Goal: Task Accomplishment & Management: Use online tool/utility

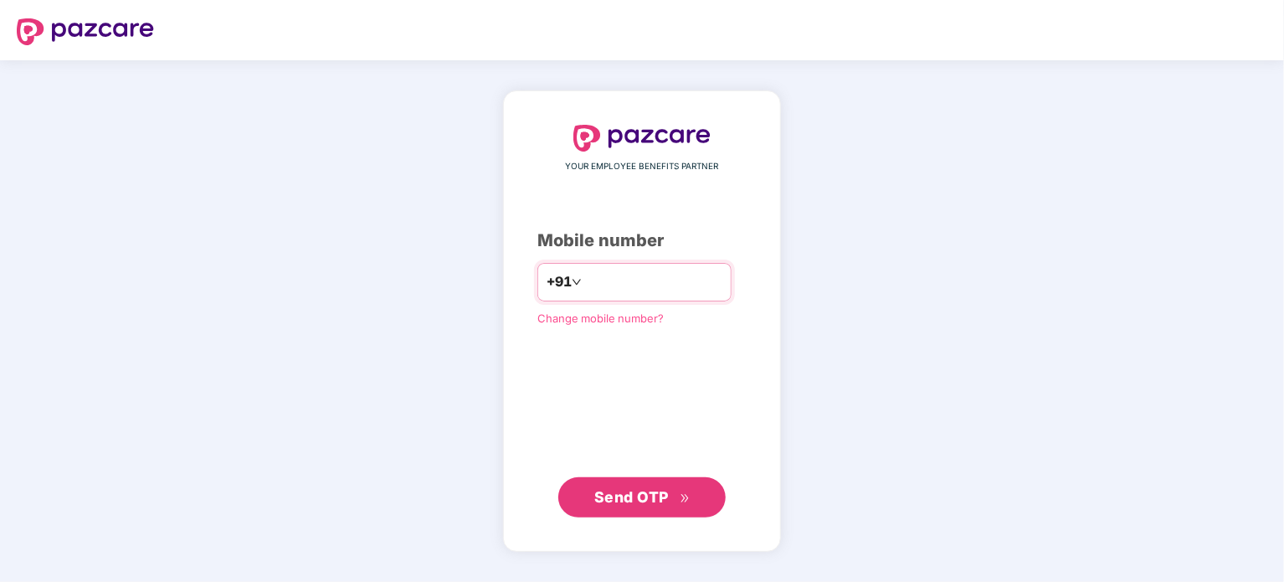
type input "*"
type input "**********"
click at [587, 498] on button "Send OTP" at bounding box center [641, 497] width 167 height 40
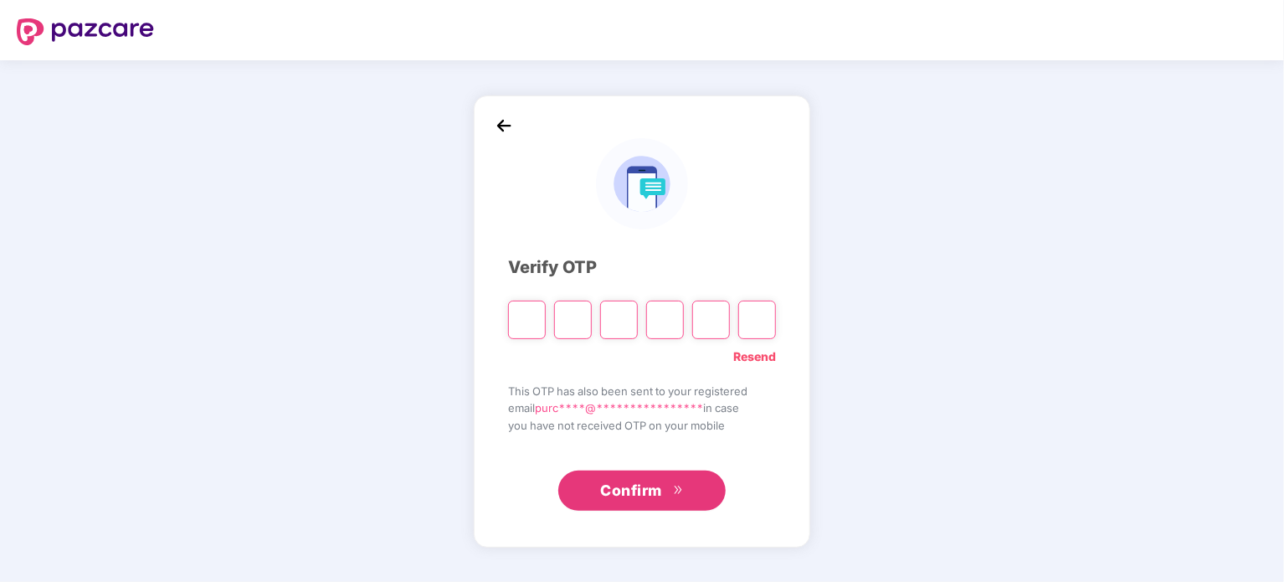
type input "*"
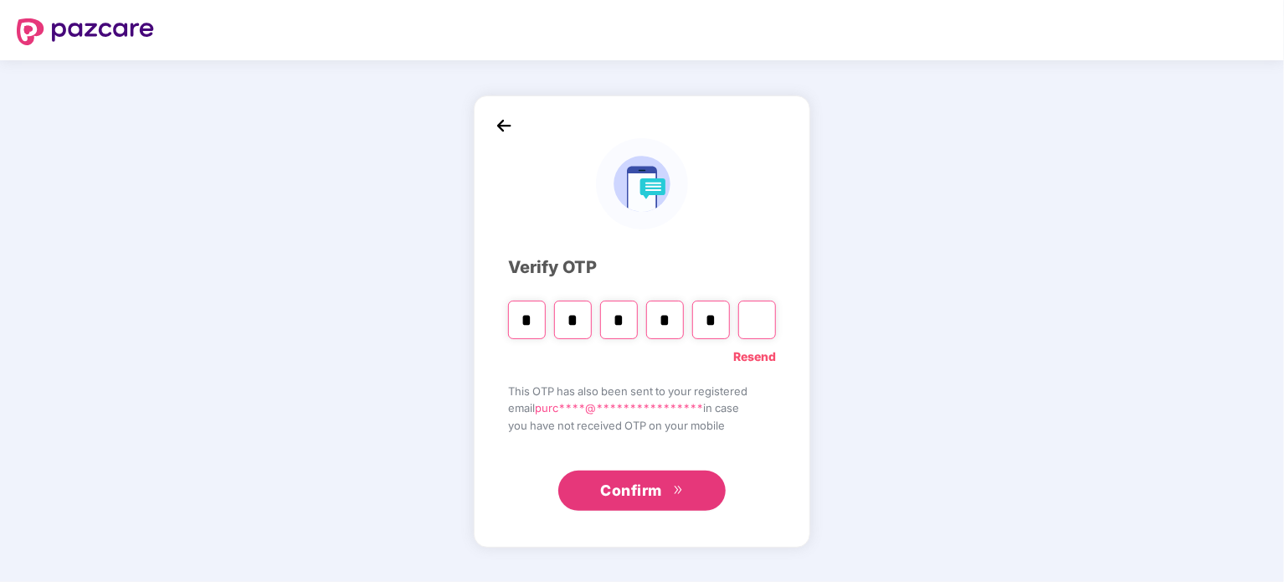
type input "*"
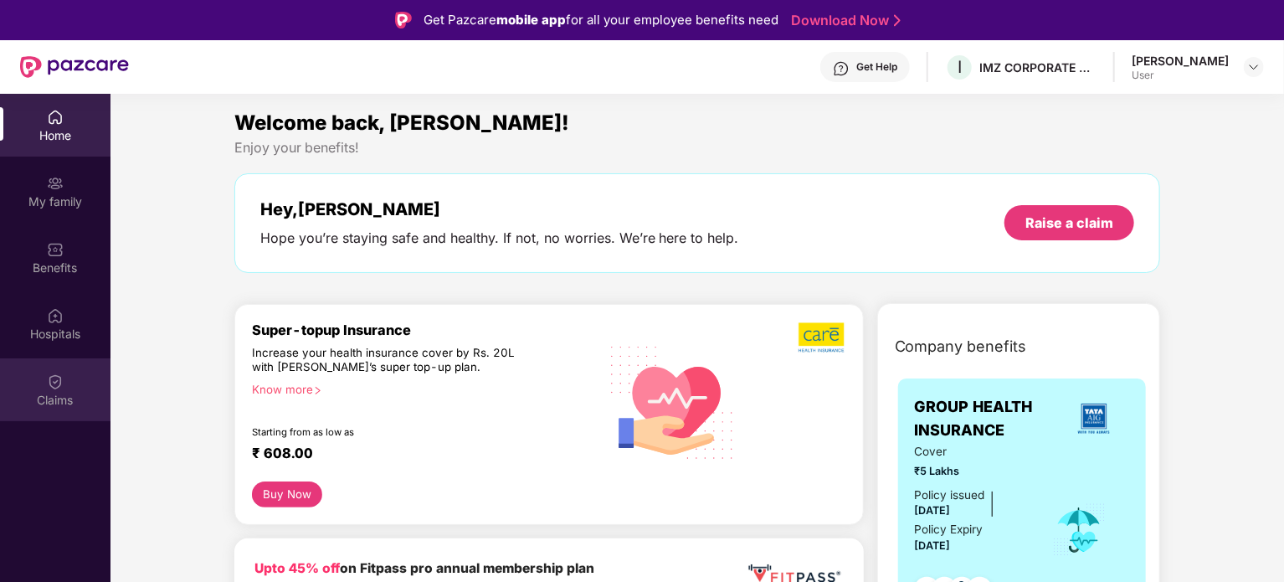
click at [42, 407] on div "Claims" at bounding box center [55, 400] width 110 height 17
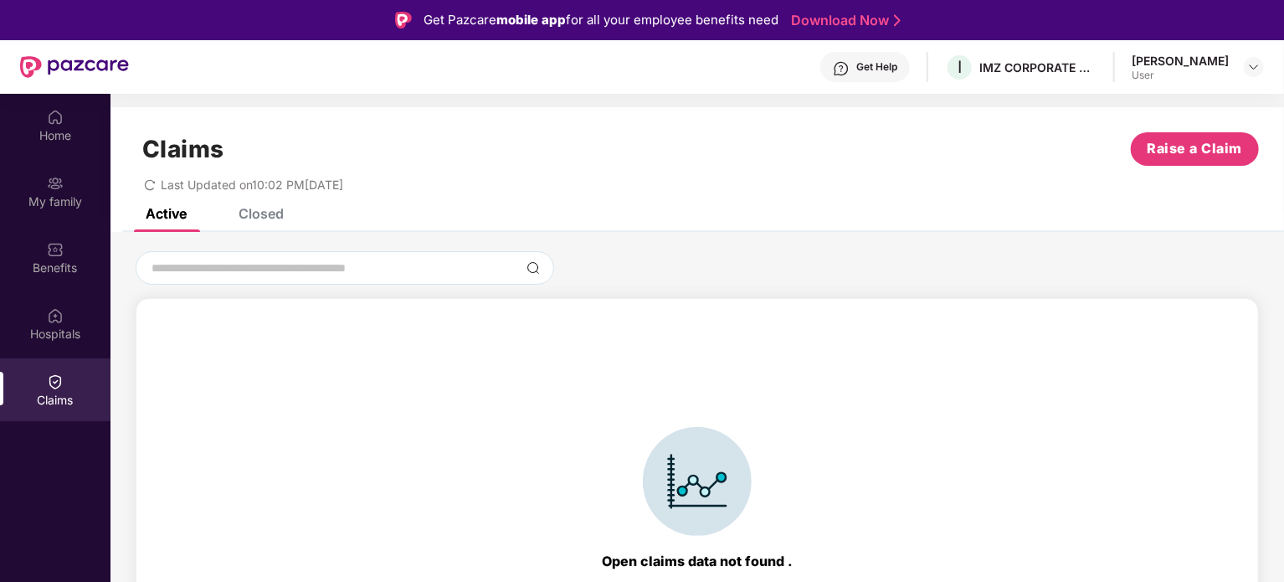
scroll to position [37, 0]
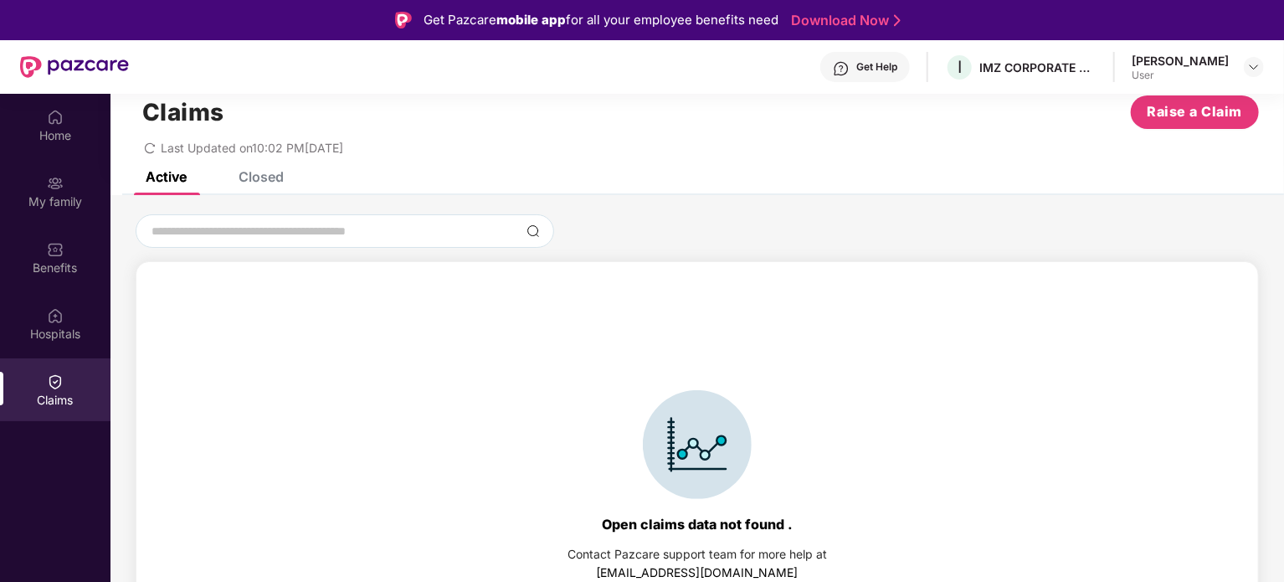
click at [258, 171] on div "Closed" at bounding box center [260, 176] width 45 height 17
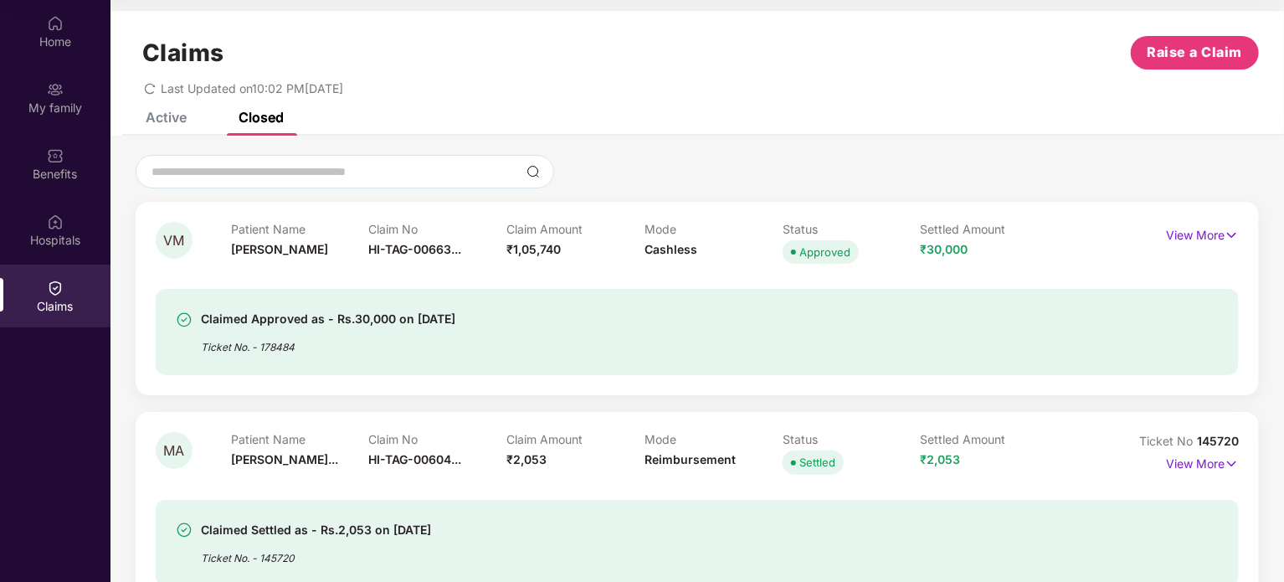
scroll to position [2, 0]
click at [168, 123] on div "Active" at bounding box center [166, 118] width 41 height 17
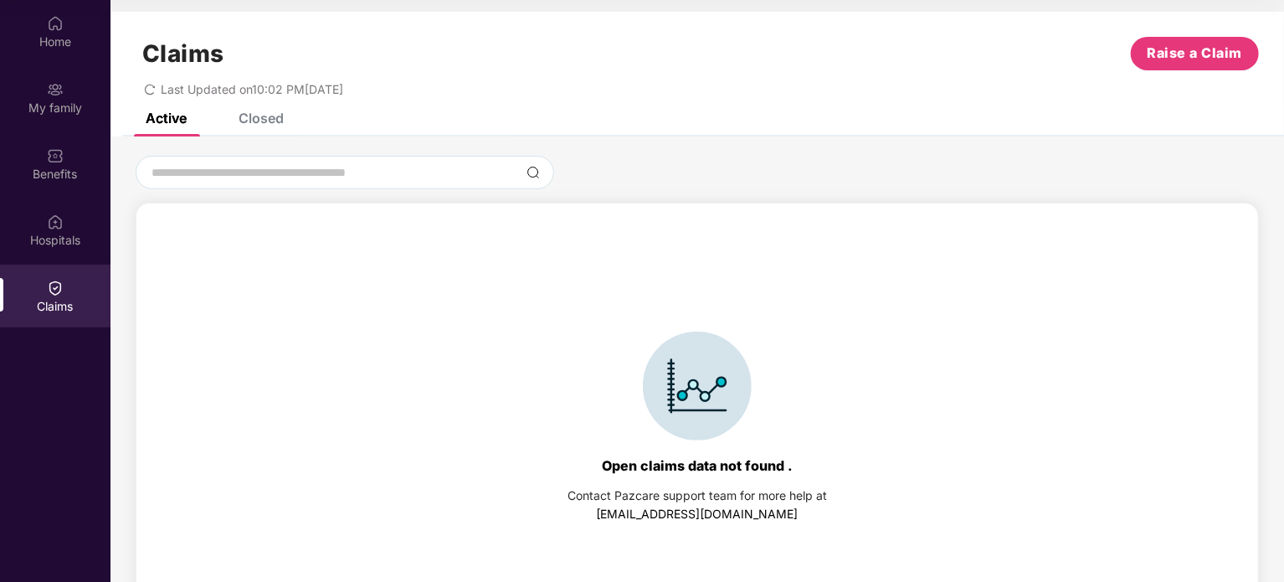
click at [261, 111] on div "Claims Raise a Claim Last Updated on 10:02 PM[DATE]" at bounding box center [696, 62] width 1173 height 101
click at [261, 112] on div "Closed" at bounding box center [260, 118] width 45 height 17
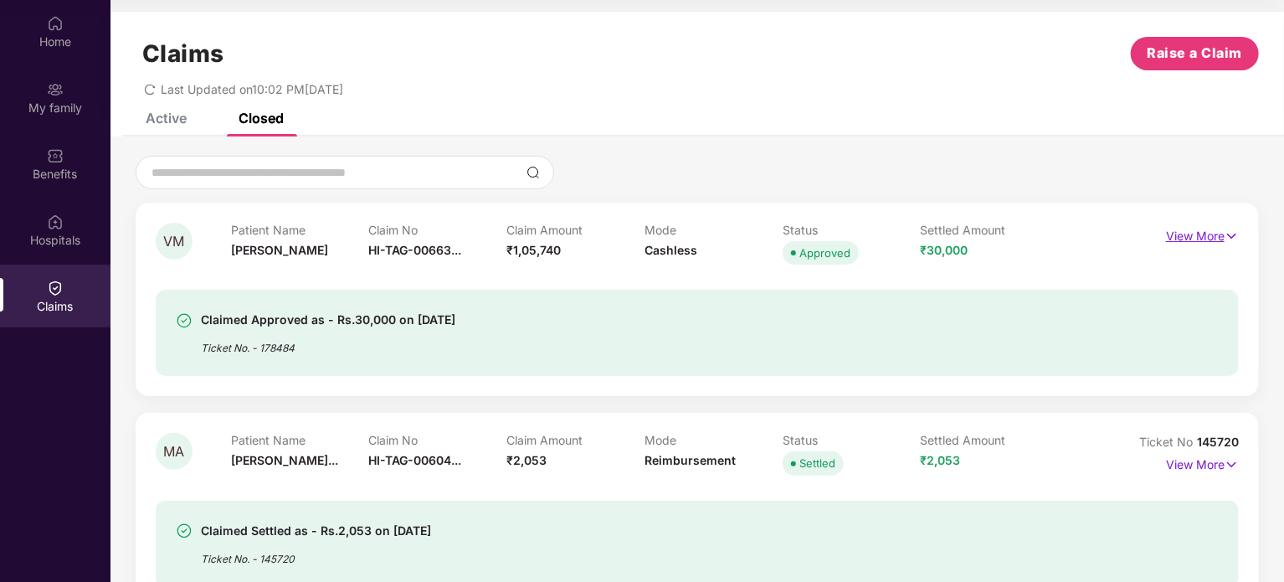
click at [1192, 237] on p "View More" at bounding box center [1202, 234] width 73 height 23
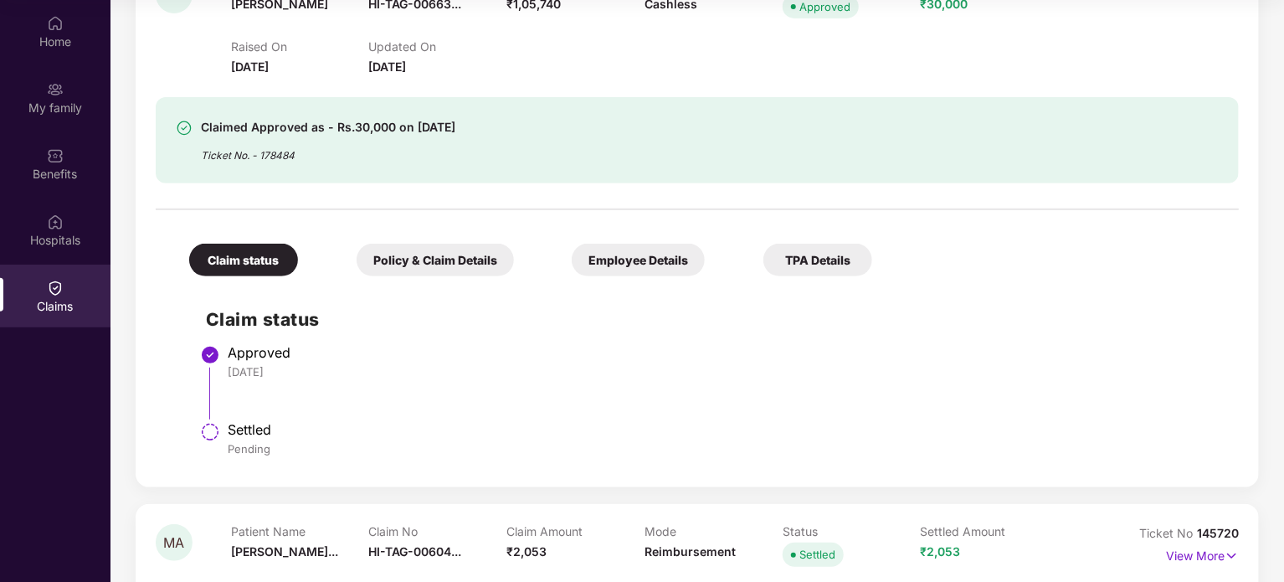
scroll to position [255, 0]
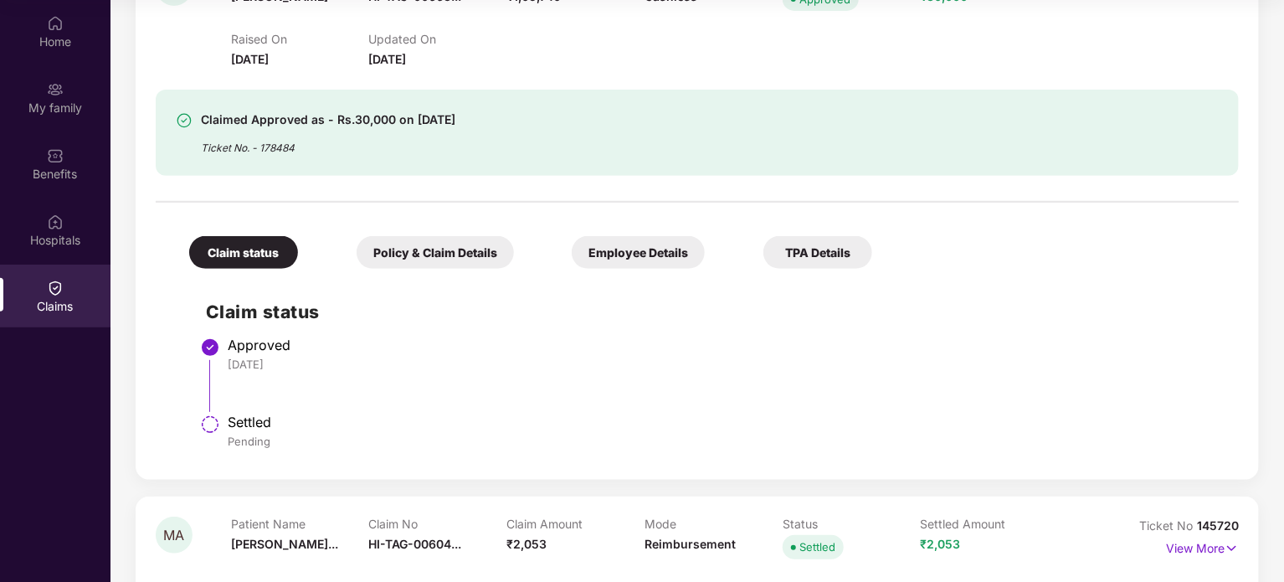
click at [449, 259] on div "Policy & Claim Details" at bounding box center [434, 252] width 157 height 33
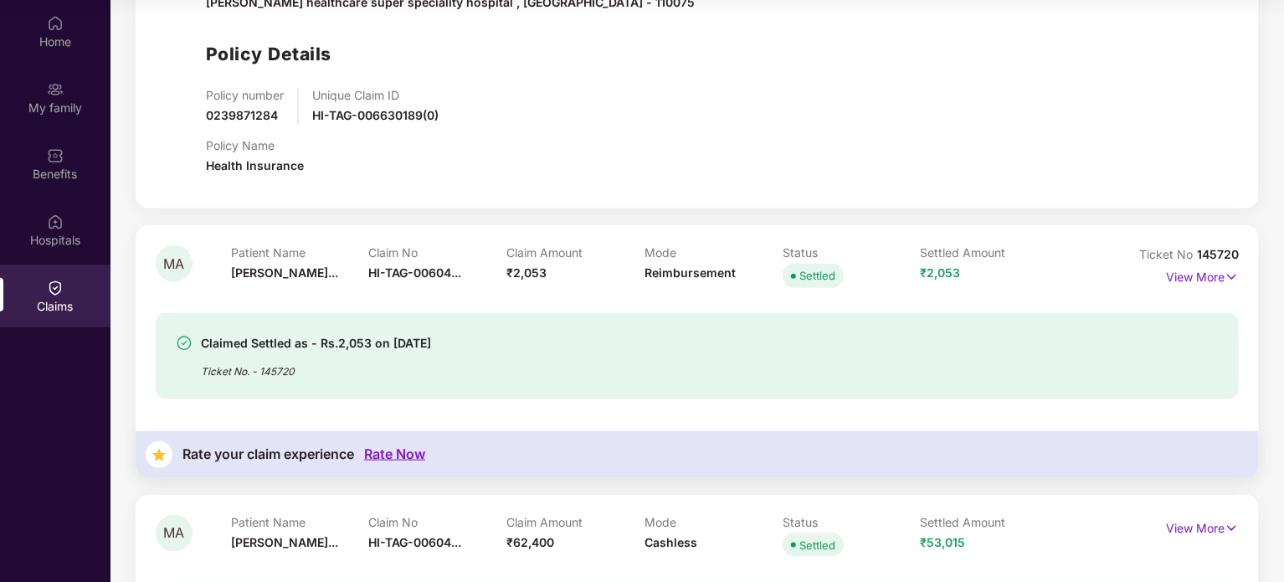
scroll to position [838, 0]
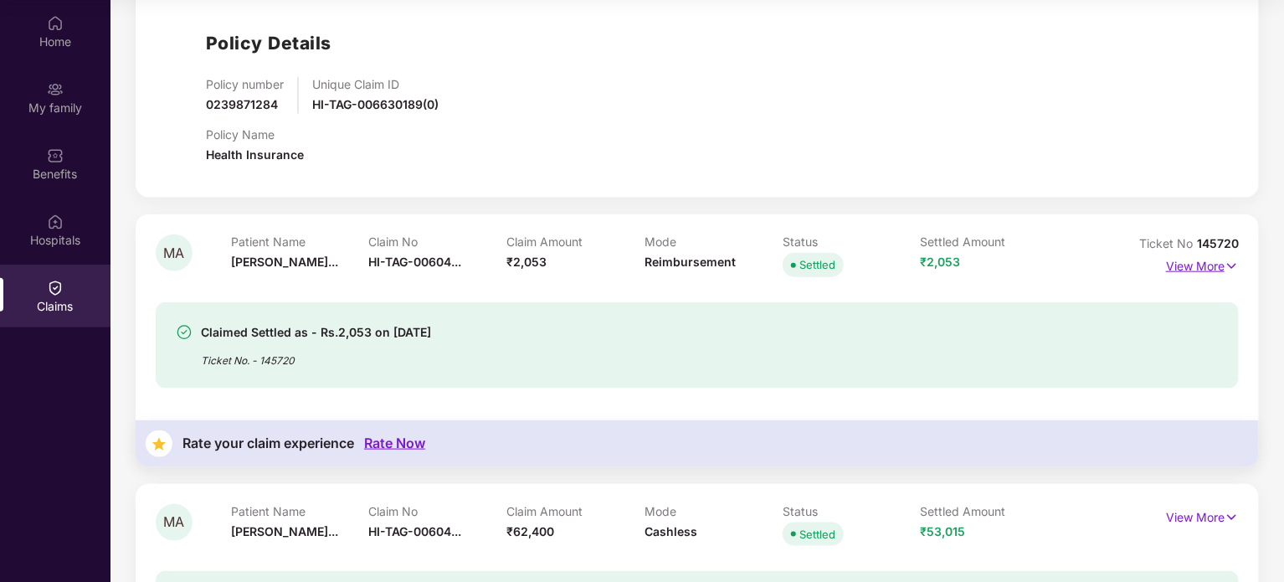
click at [1177, 264] on p "View More" at bounding box center [1202, 264] width 73 height 23
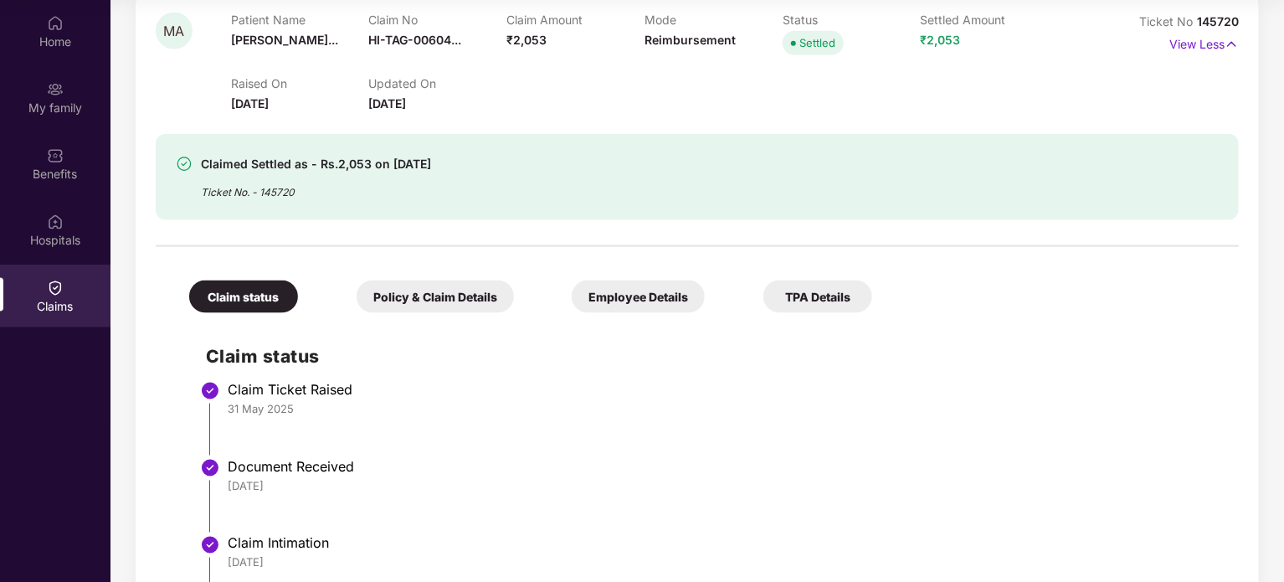
scroll to position [1059, 0]
click at [428, 284] on div "Policy & Claim Details" at bounding box center [434, 297] width 157 height 33
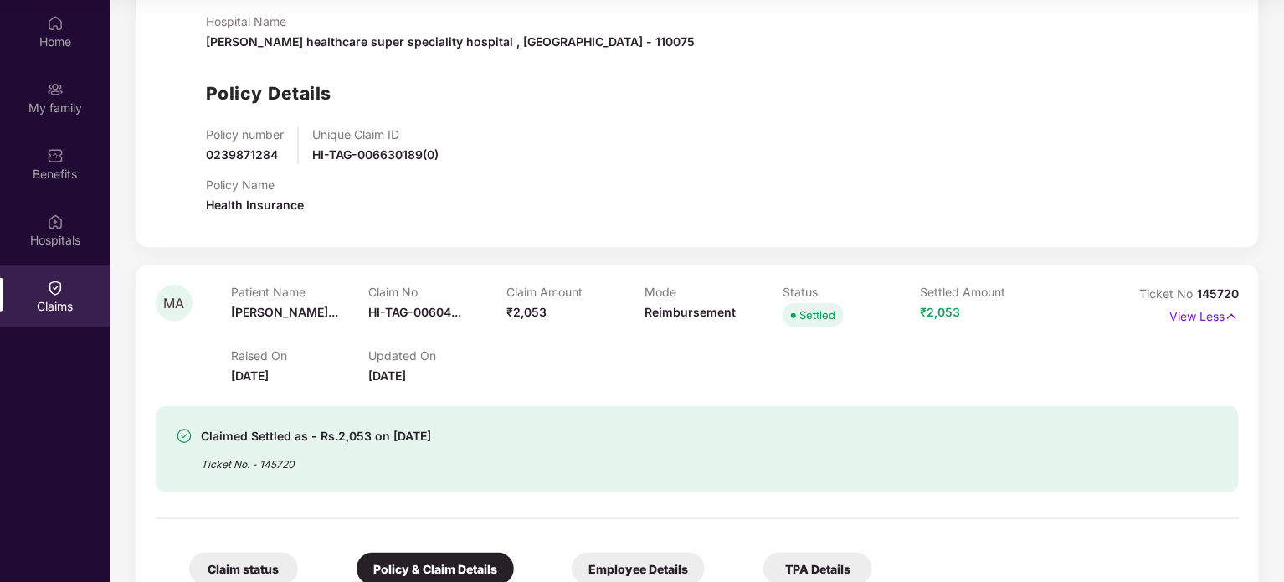
scroll to position [0, 0]
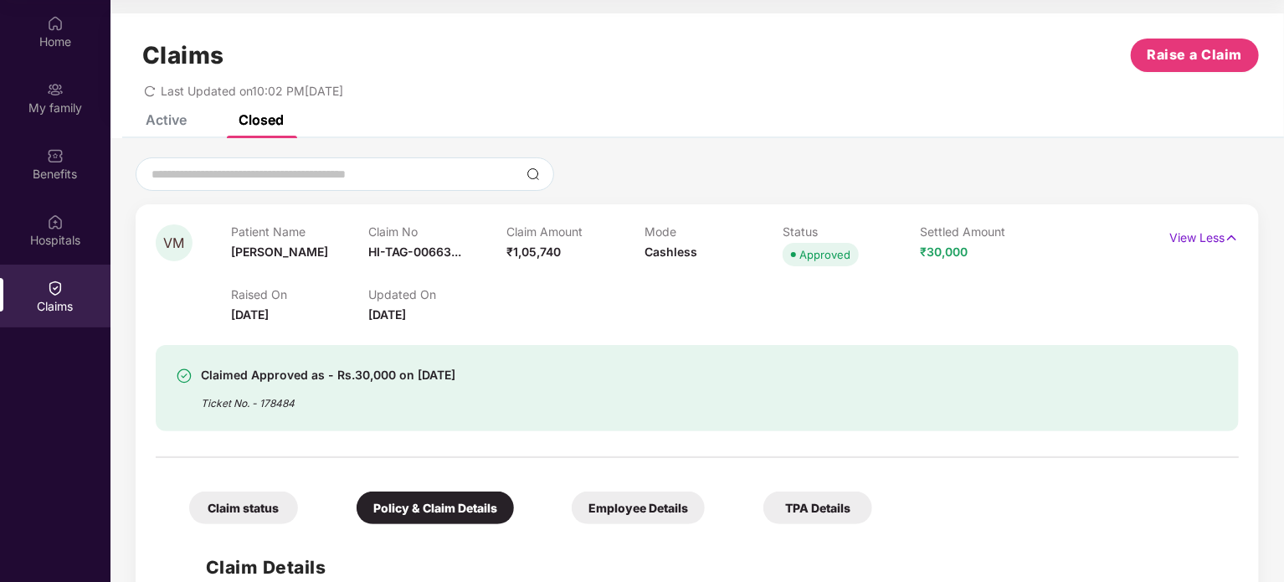
click at [169, 121] on div "Active" at bounding box center [166, 119] width 41 height 17
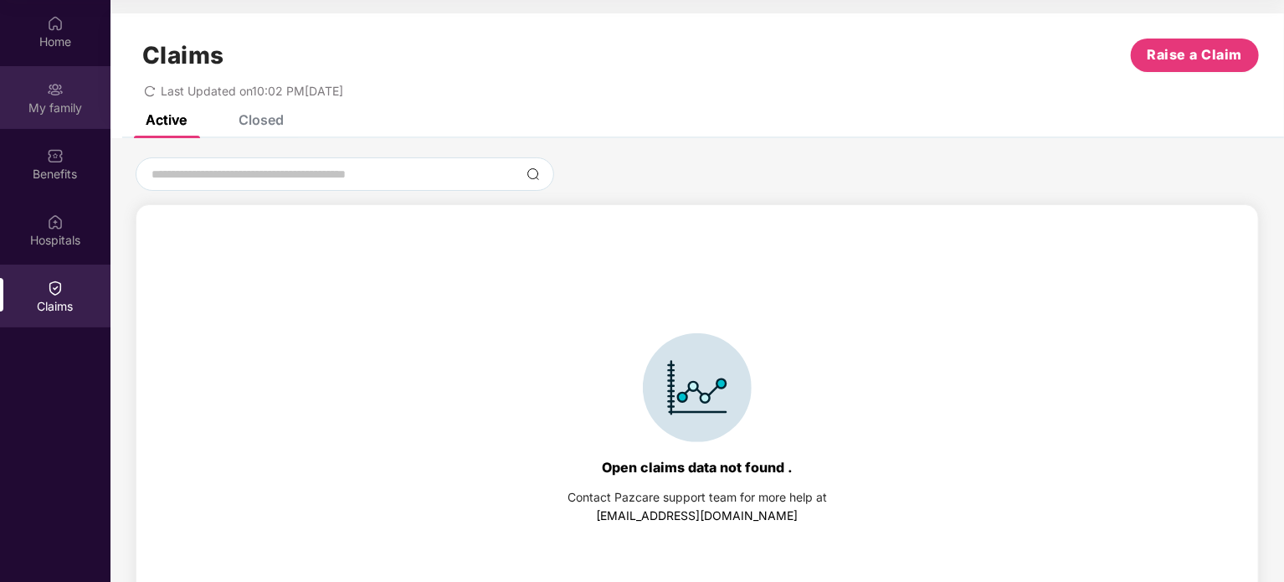
click at [41, 98] on div "My family" at bounding box center [55, 97] width 110 height 63
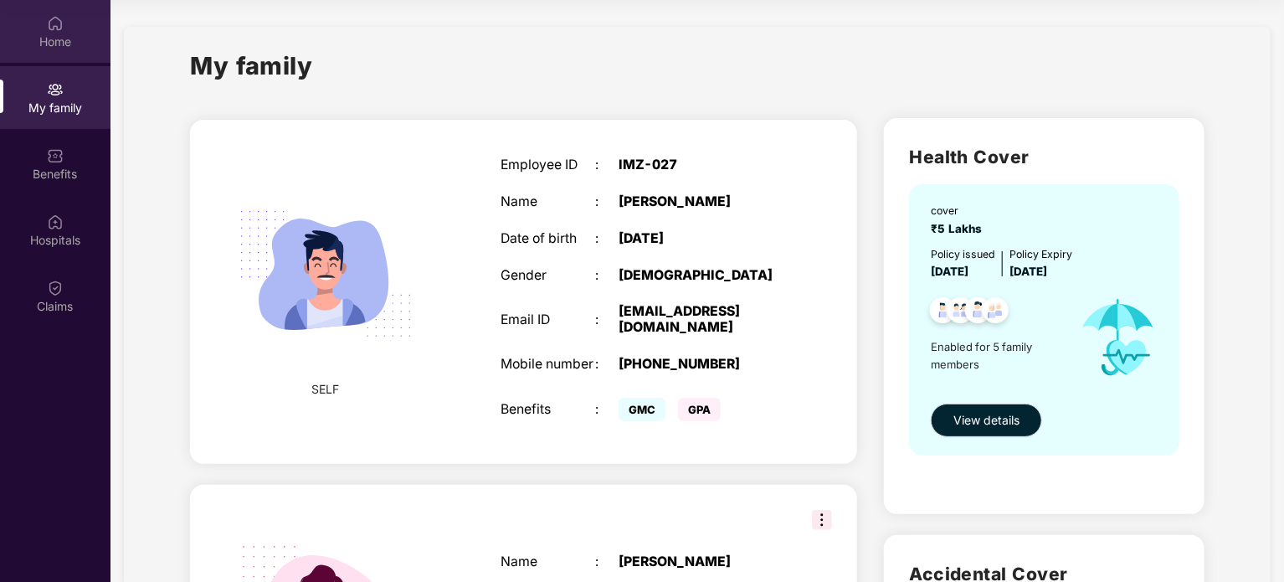
click at [68, 43] on div "Home" at bounding box center [55, 41] width 110 height 17
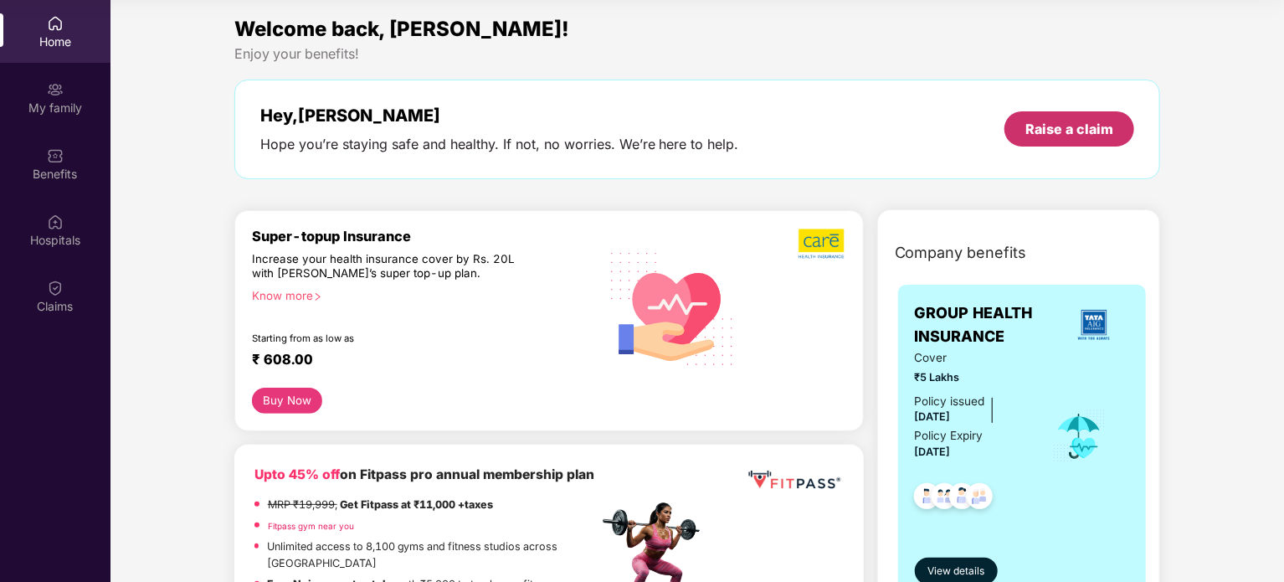
click at [1071, 118] on div "Raise a claim" at bounding box center [1069, 128] width 130 height 35
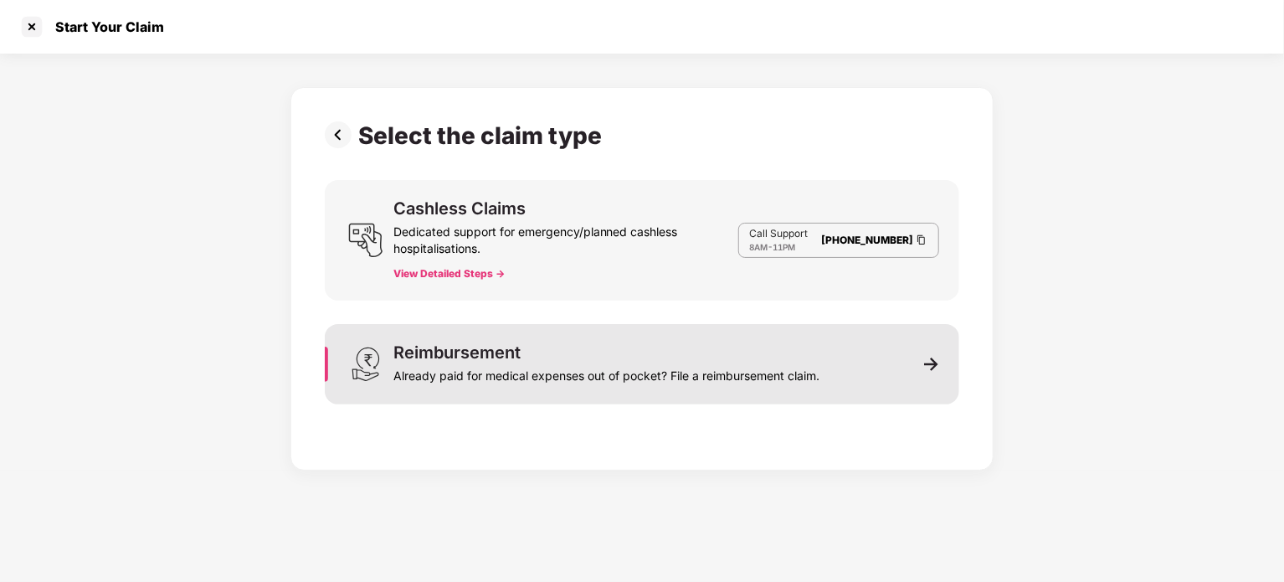
click at [432, 379] on div "Already paid for medical expenses out of pocket? File a reimbursement claim." at bounding box center [606, 372] width 426 height 23
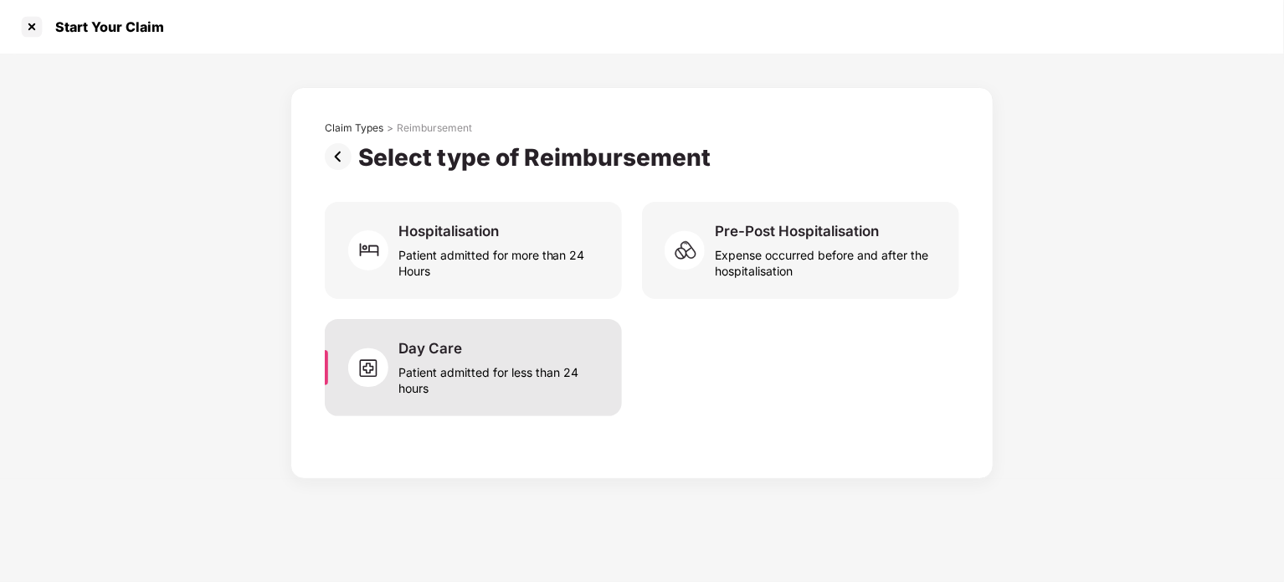
click at [439, 372] on div "Patient admitted for less than 24 hours" at bounding box center [499, 376] width 203 height 38
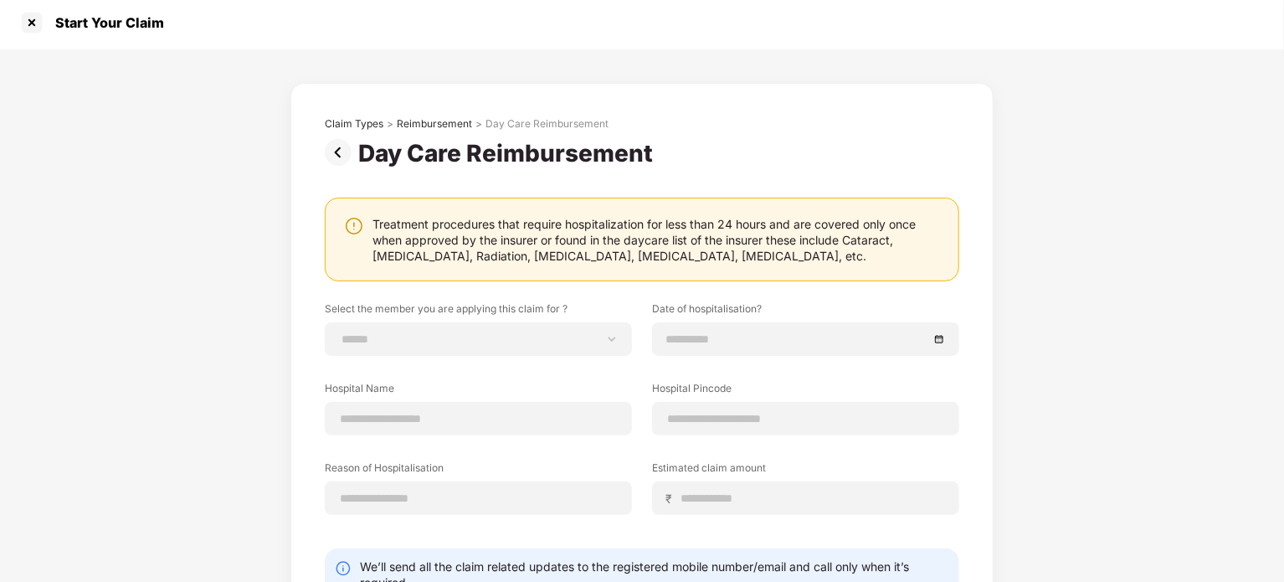
scroll to position [0, 0]
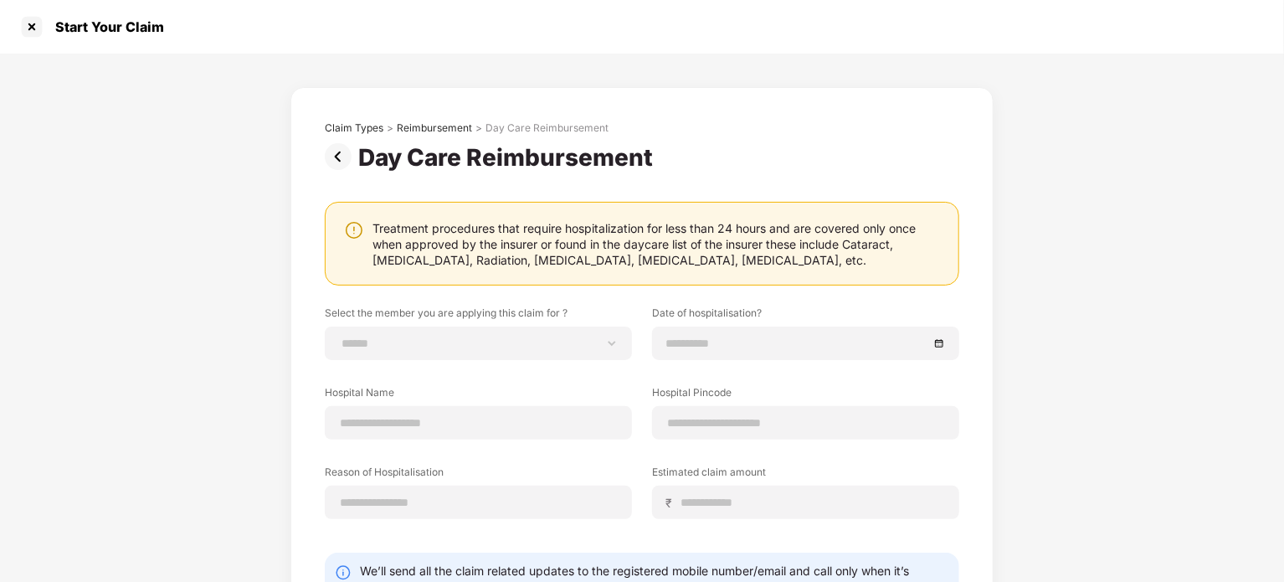
click at [337, 156] on img at bounding box center [341, 156] width 33 height 27
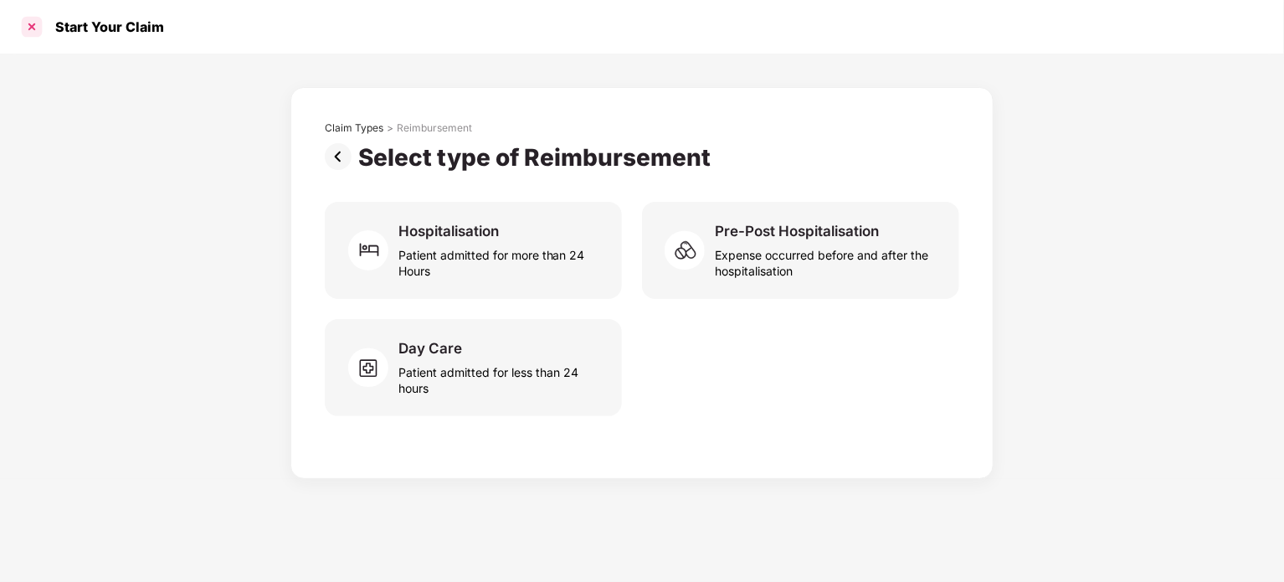
click at [30, 26] on div at bounding box center [31, 26] width 27 height 27
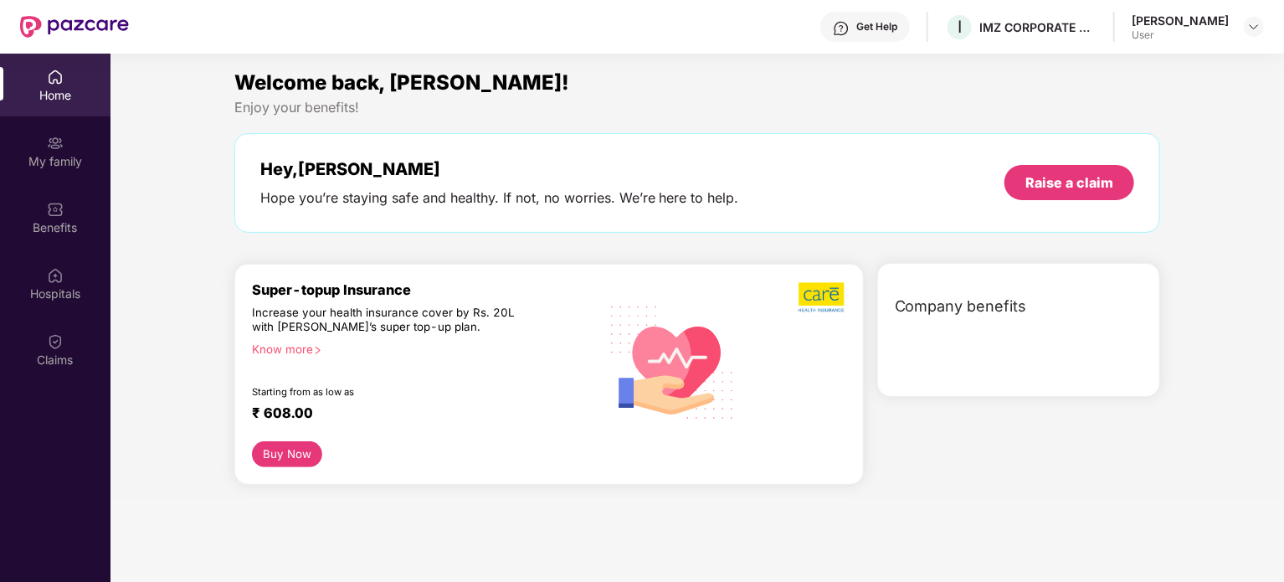
scroll to position [94, 0]
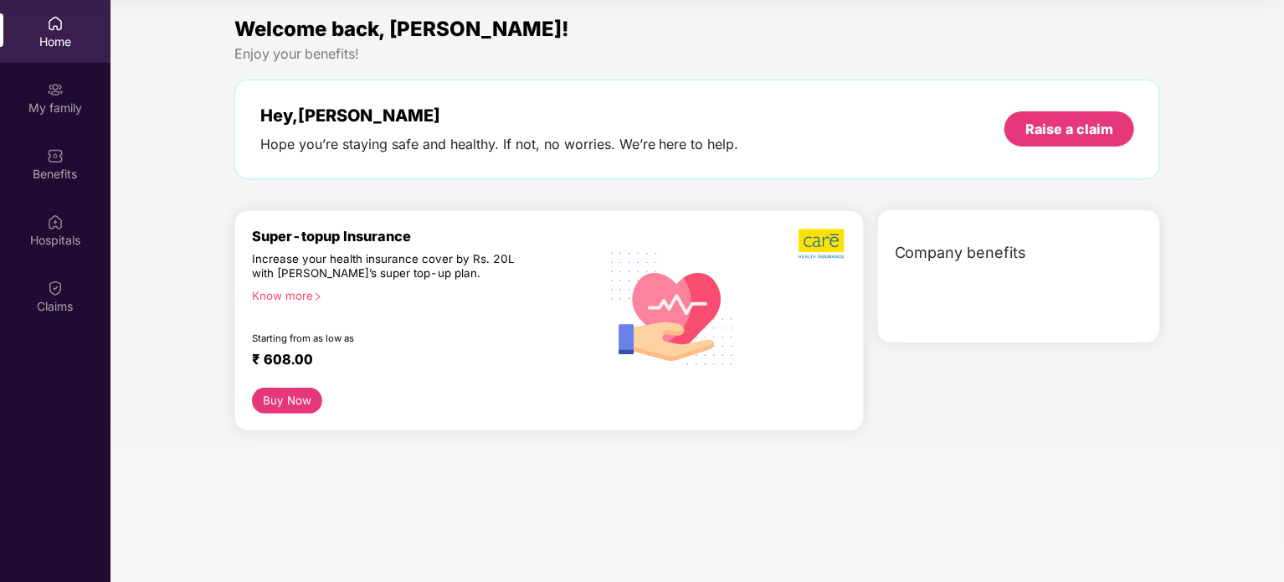
click at [42, 46] on div "Home" at bounding box center [55, 41] width 110 height 17
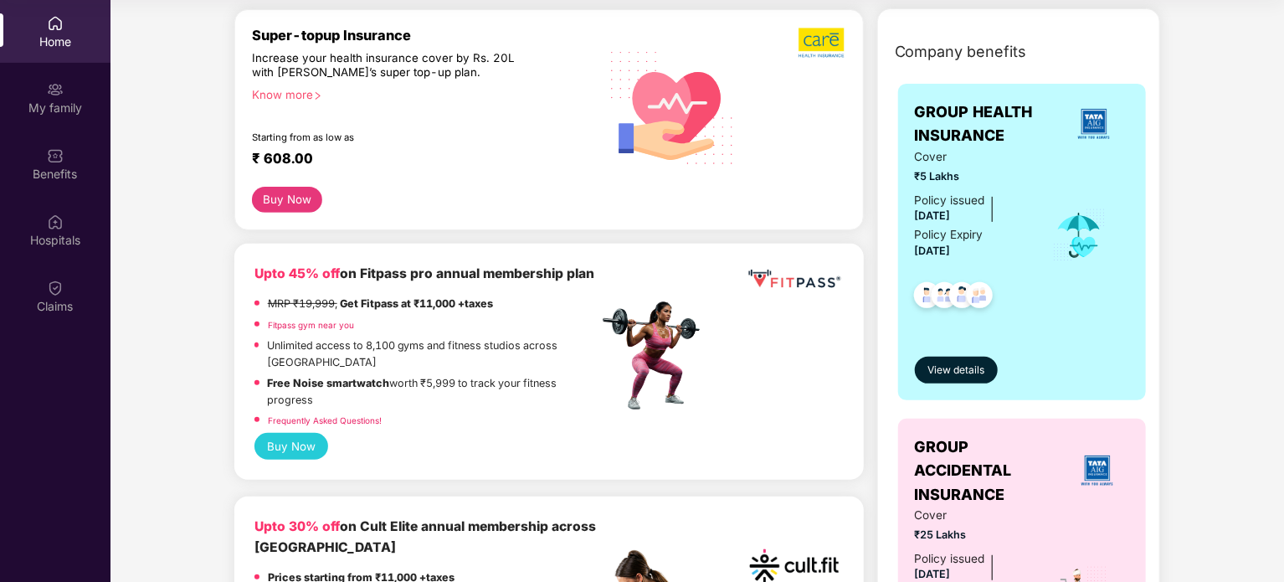
scroll to position [0, 0]
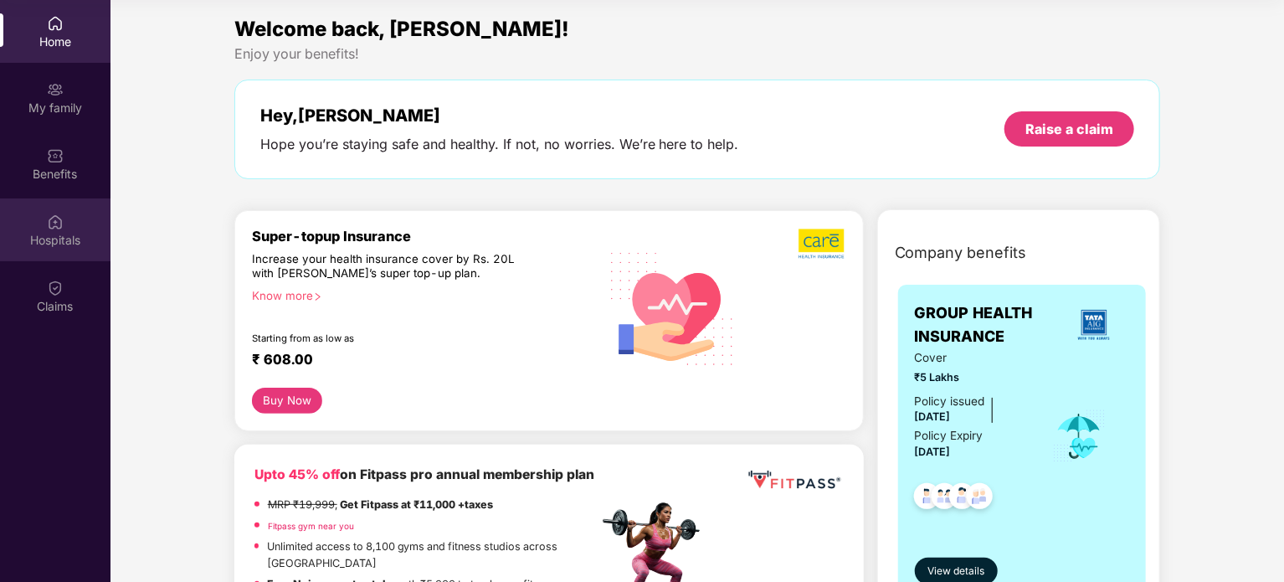
click at [63, 244] on div "Hospitals" at bounding box center [55, 240] width 110 height 17
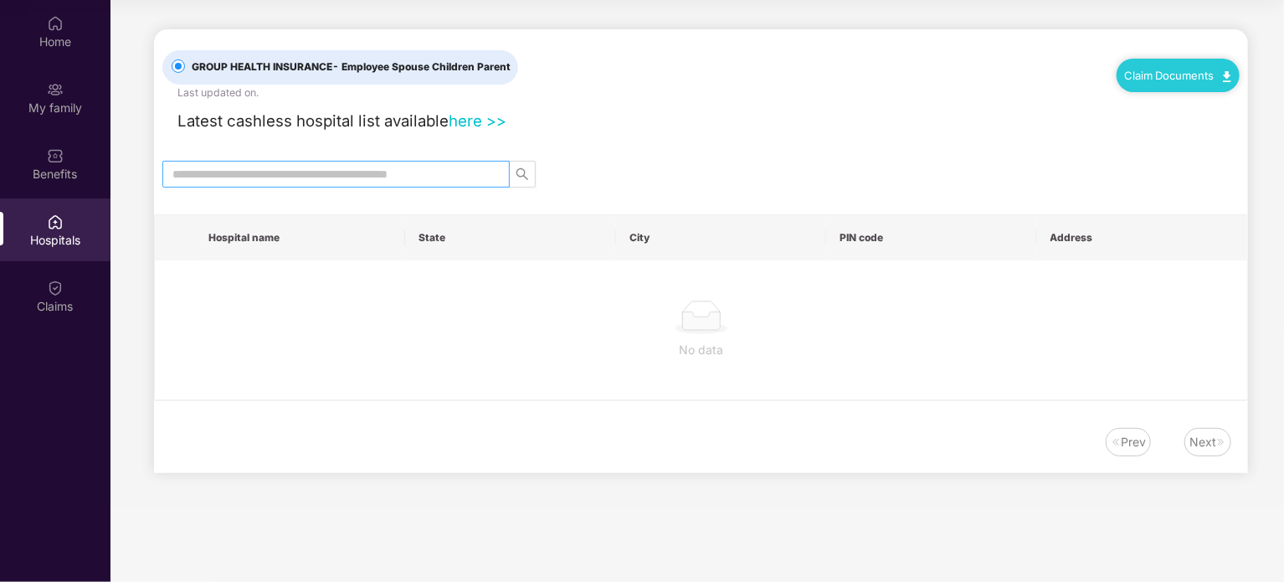
click at [326, 170] on input "text" at bounding box center [329, 174] width 314 height 18
type input "*"
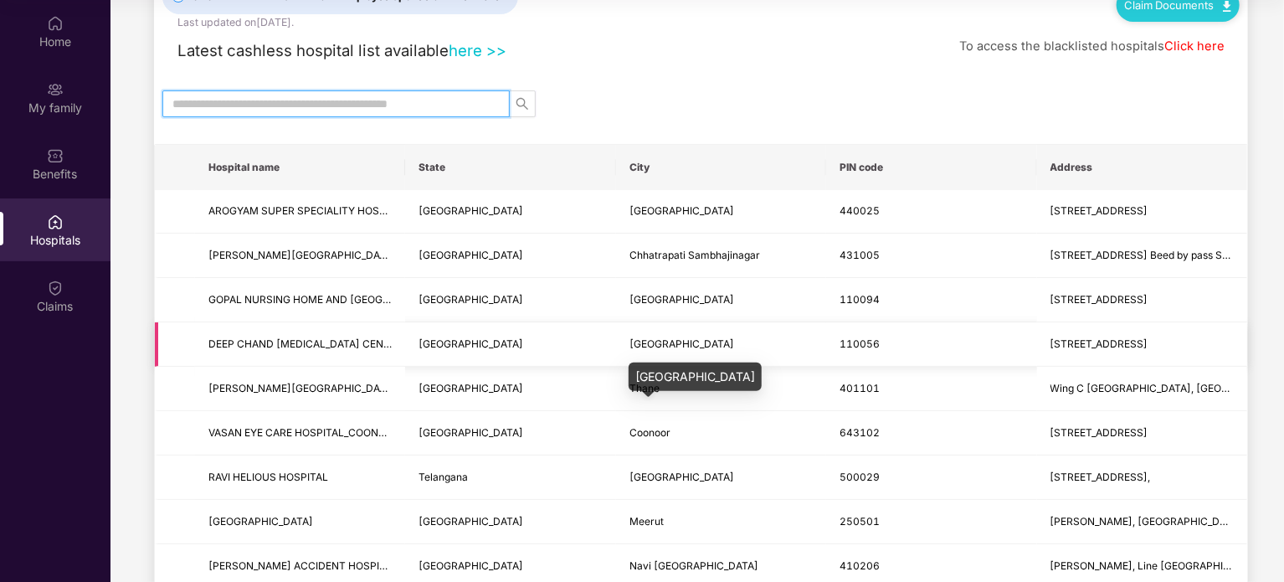
scroll to position [27, 0]
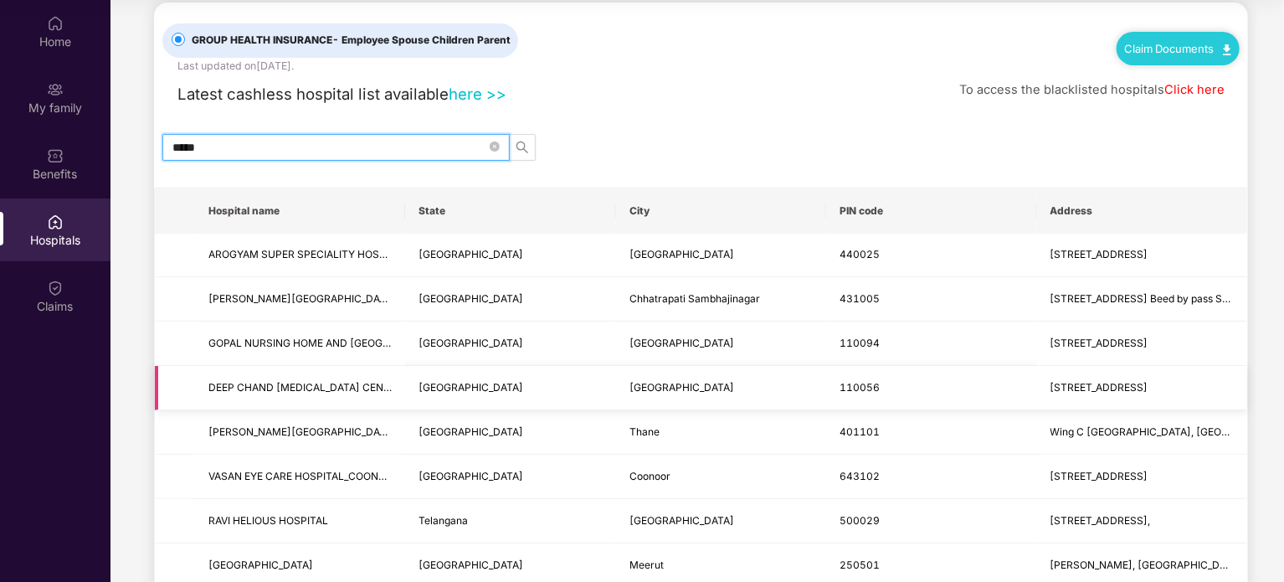
type input "*****"
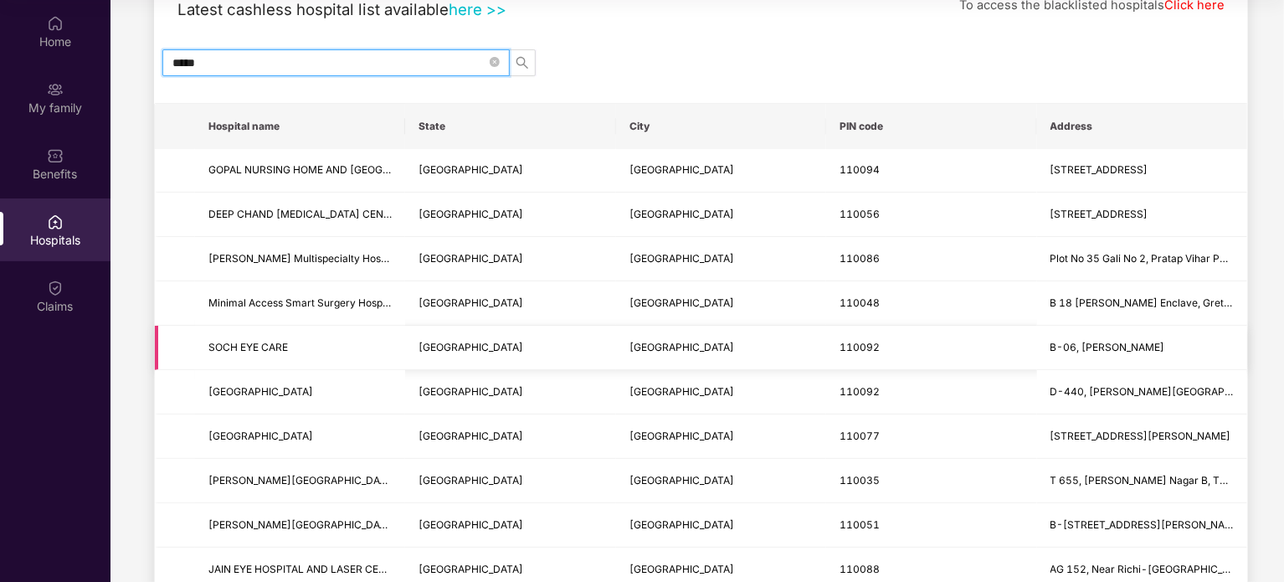
scroll to position [0, 0]
